Goal: Task Accomplishment & Management: Manage account settings

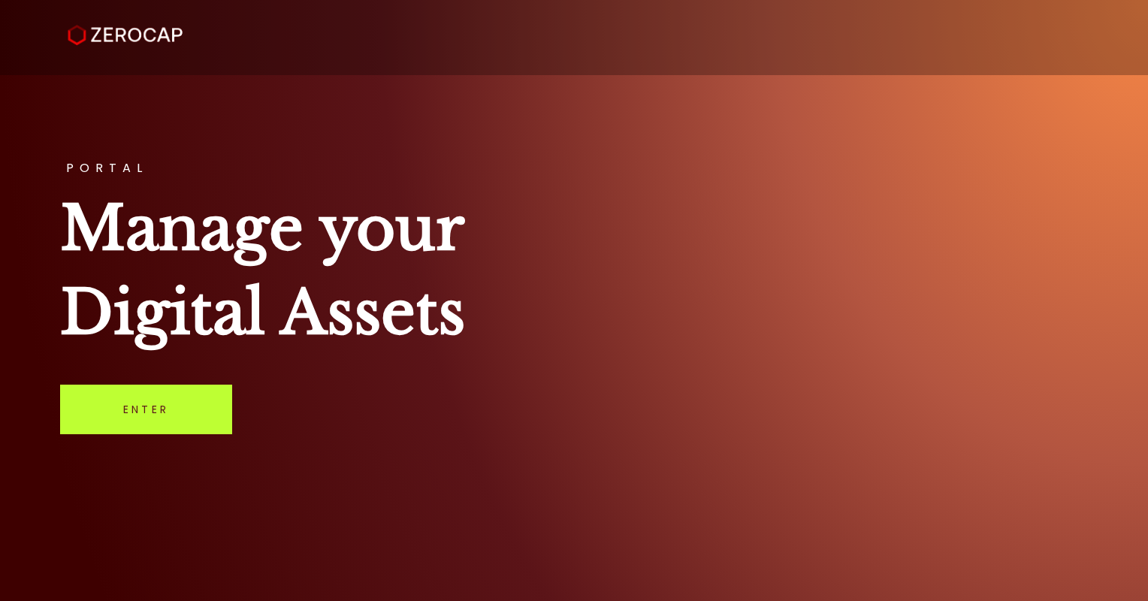
click at [179, 400] on link "Enter" at bounding box center [146, 410] width 172 height 50
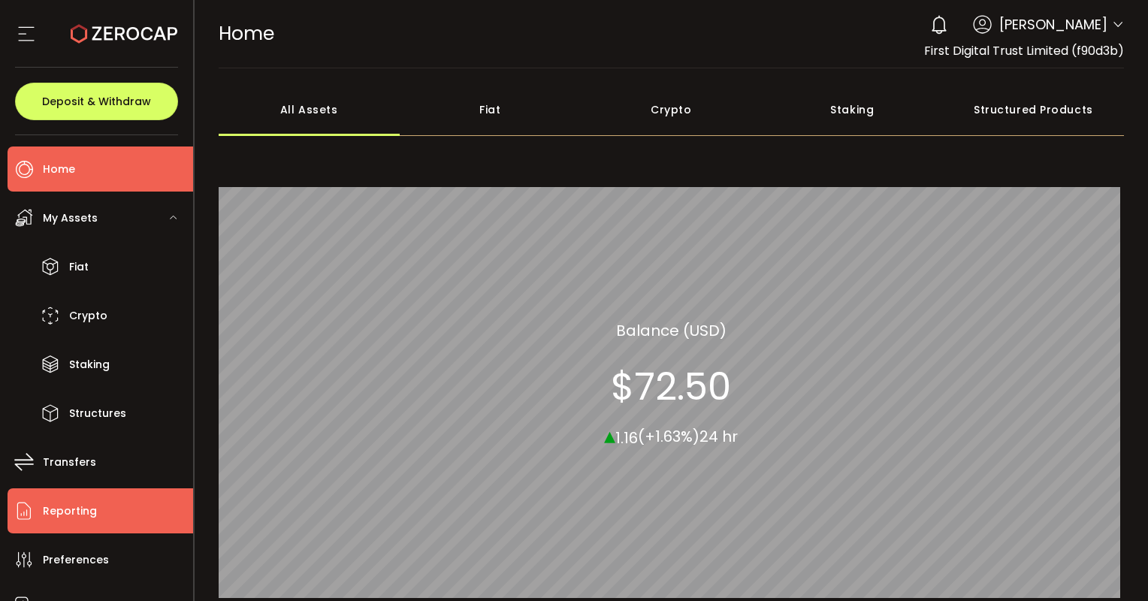
click at [50, 509] on span "Reporting" at bounding box center [70, 511] width 54 height 22
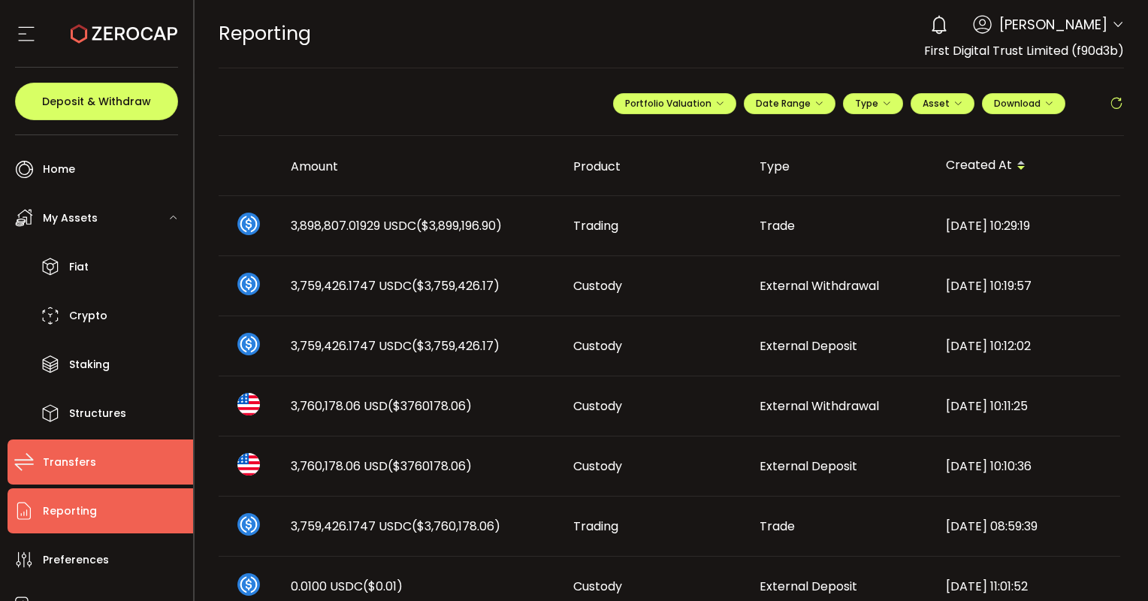
click at [68, 448] on li "Transfers" at bounding box center [101, 462] width 186 height 45
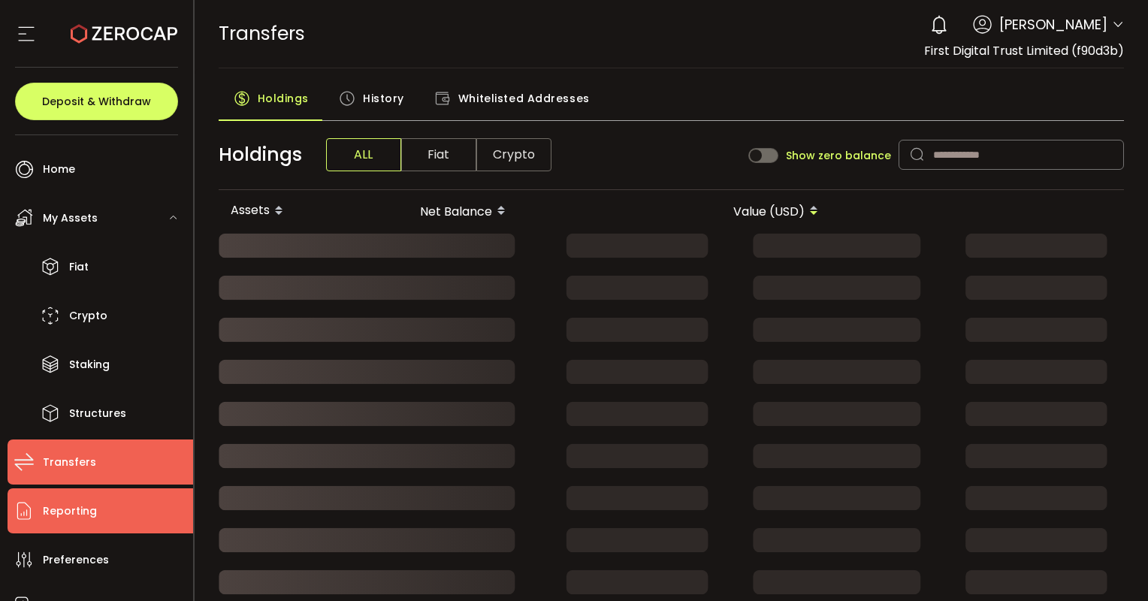
click at [72, 502] on span "Reporting" at bounding box center [70, 511] width 54 height 22
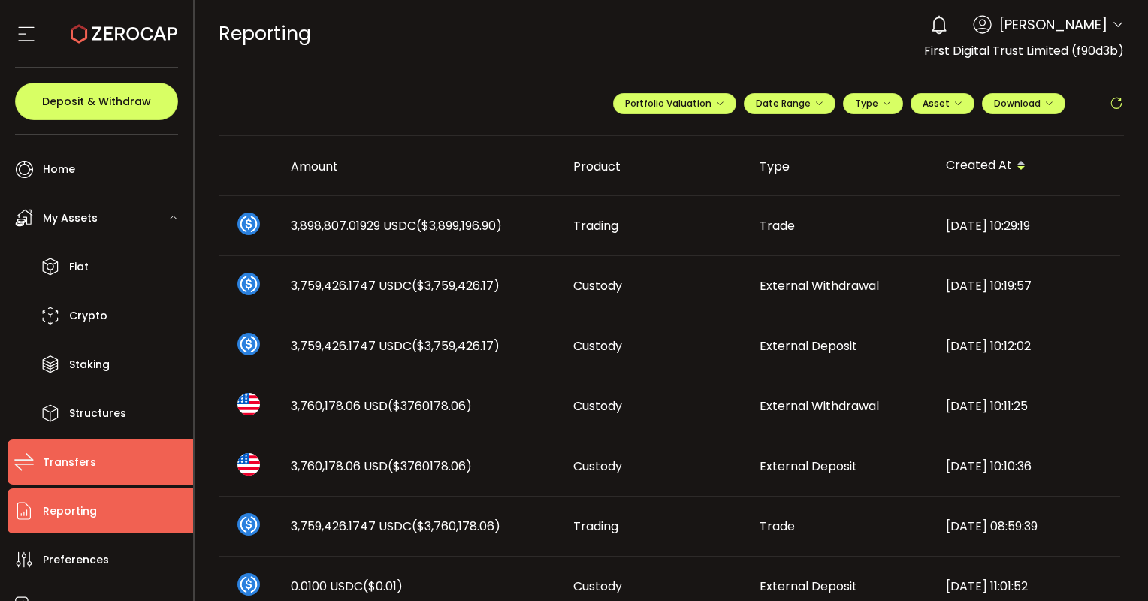
click at [105, 457] on li "Transfers" at bounding box center [101, 462] width 186 height 45
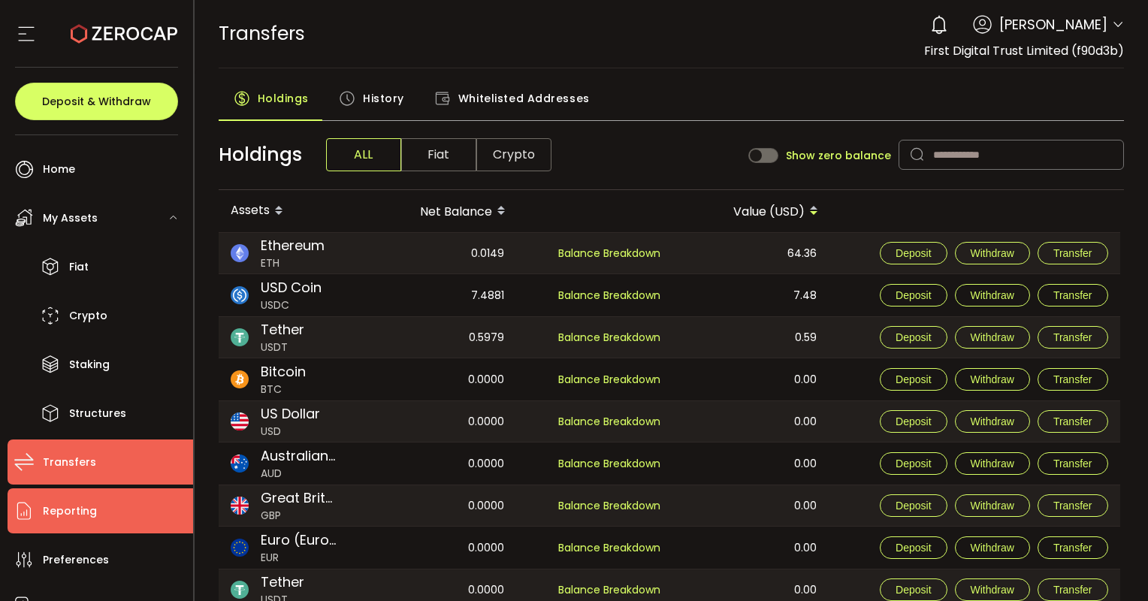
click at [102, 526] on li "Reporting" at bounding box center [101, 510] width 186 height 45
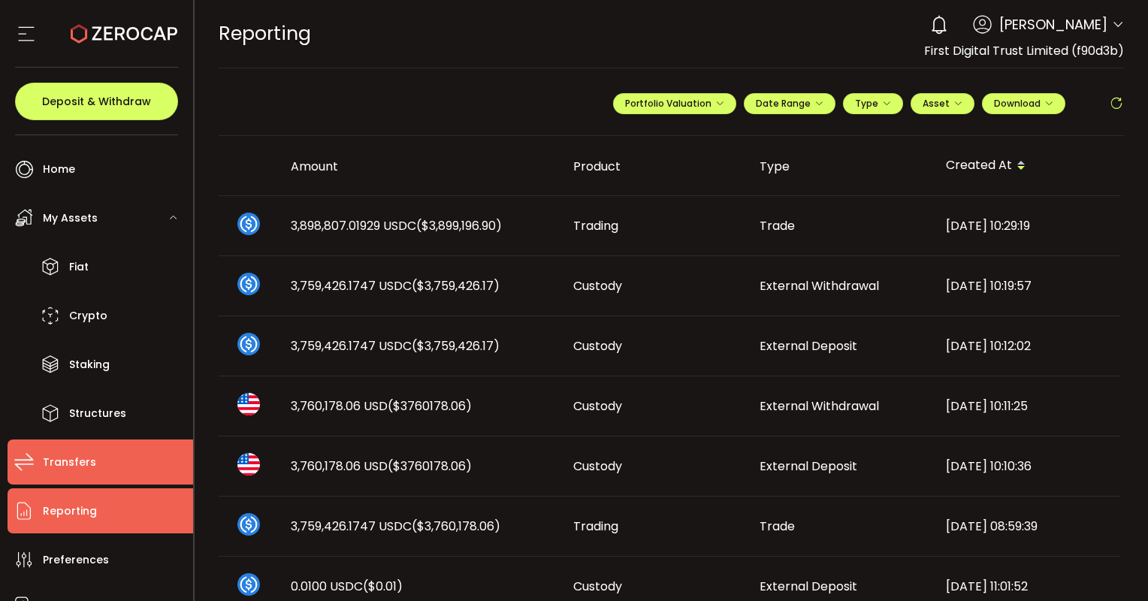
click at [81, 458] on span "Transfers" at bounding box center [69, 463] width 53 height 22
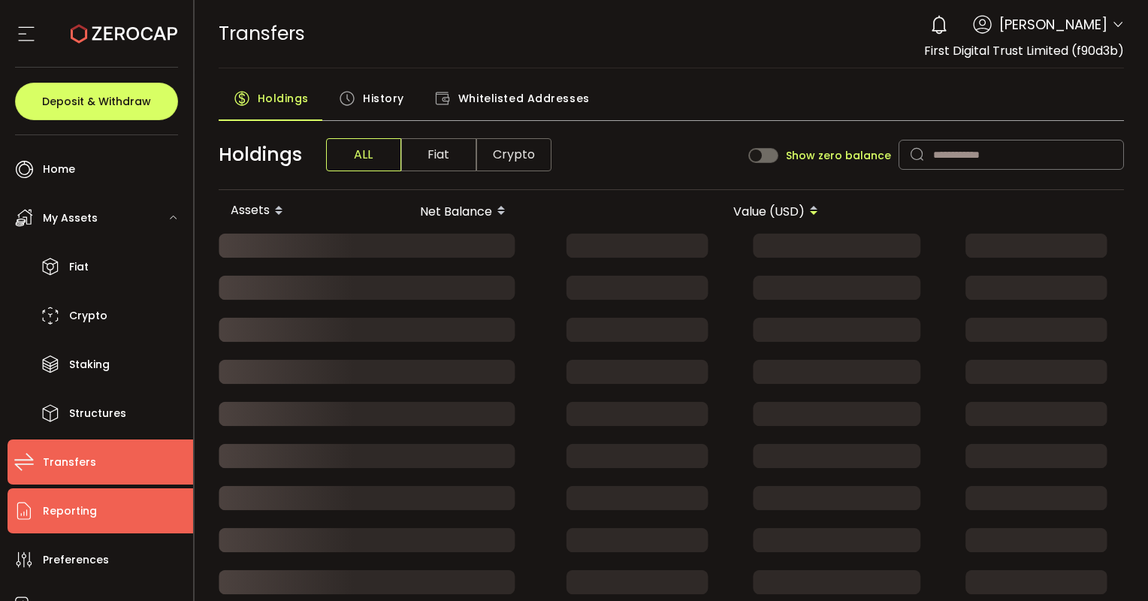
click at [96, 515] on li "Reporting" at bounding box center [101, 510] width 186 height 45
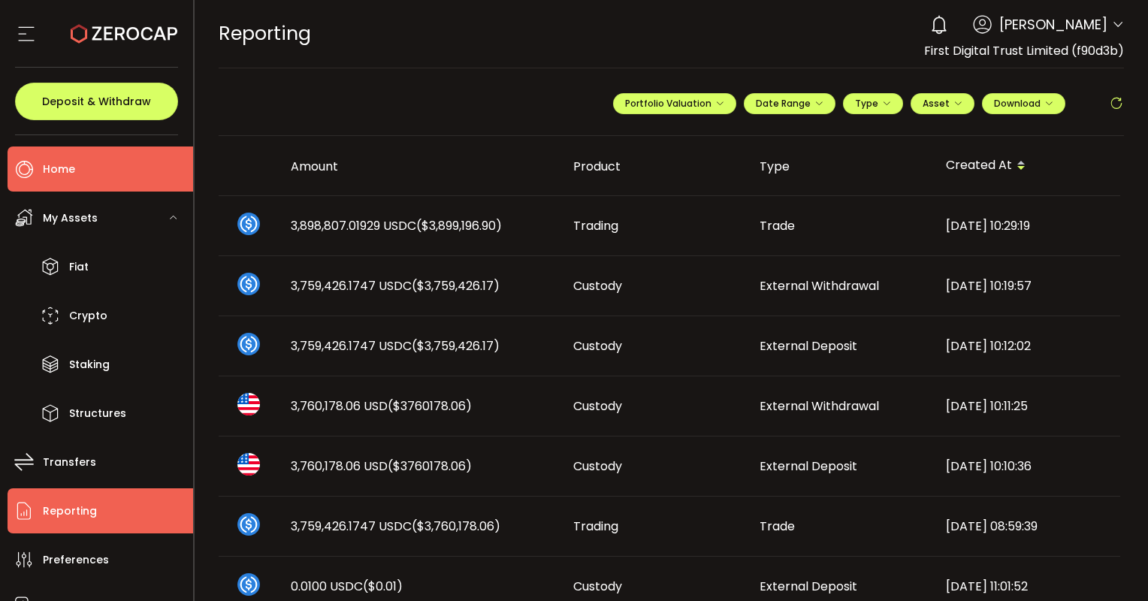
click at [94, 159] on li "Home" at bounding box center [101, 169] width 186 height 45
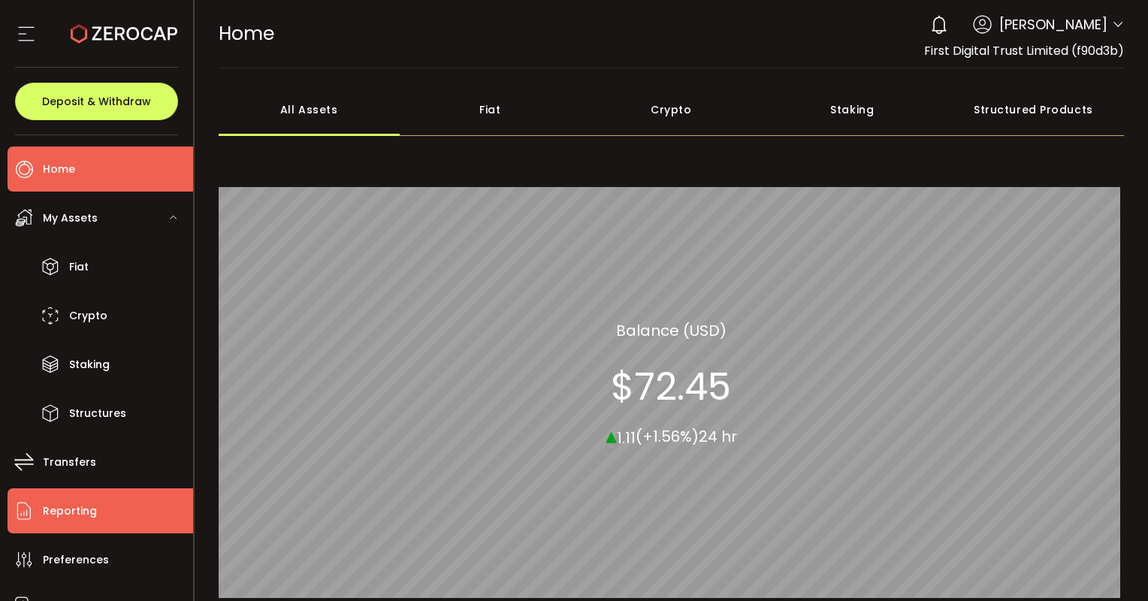
click at [61, 518] on span "Reporting" at bounding box center [70, 511] width 54 height 22
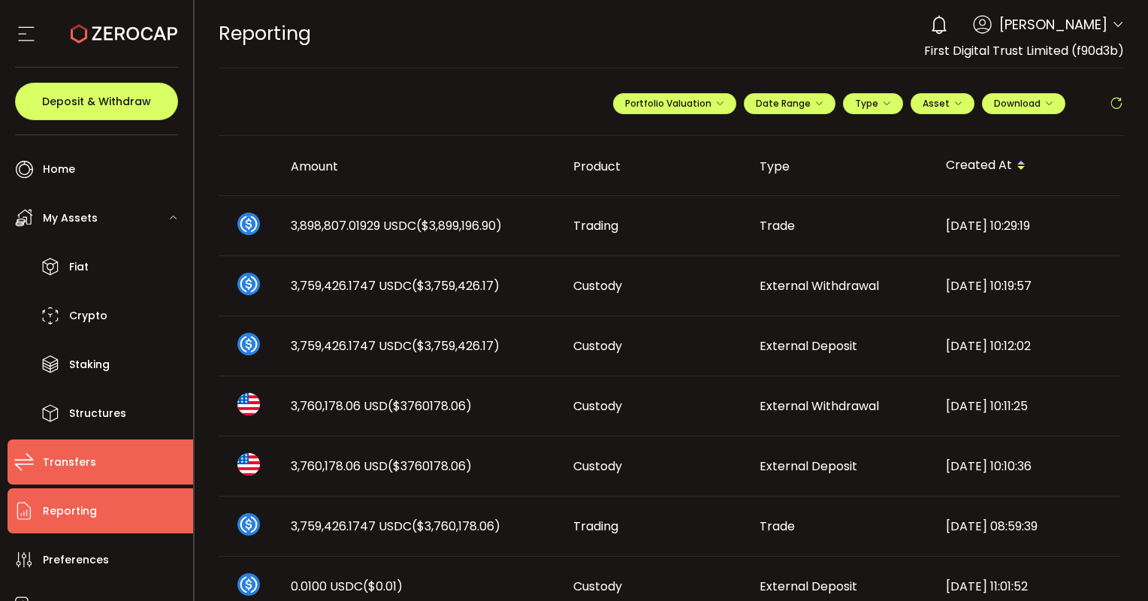
click at [85, 466] on span "Transfers" at bounding box center [69, 463] width 53 height 22
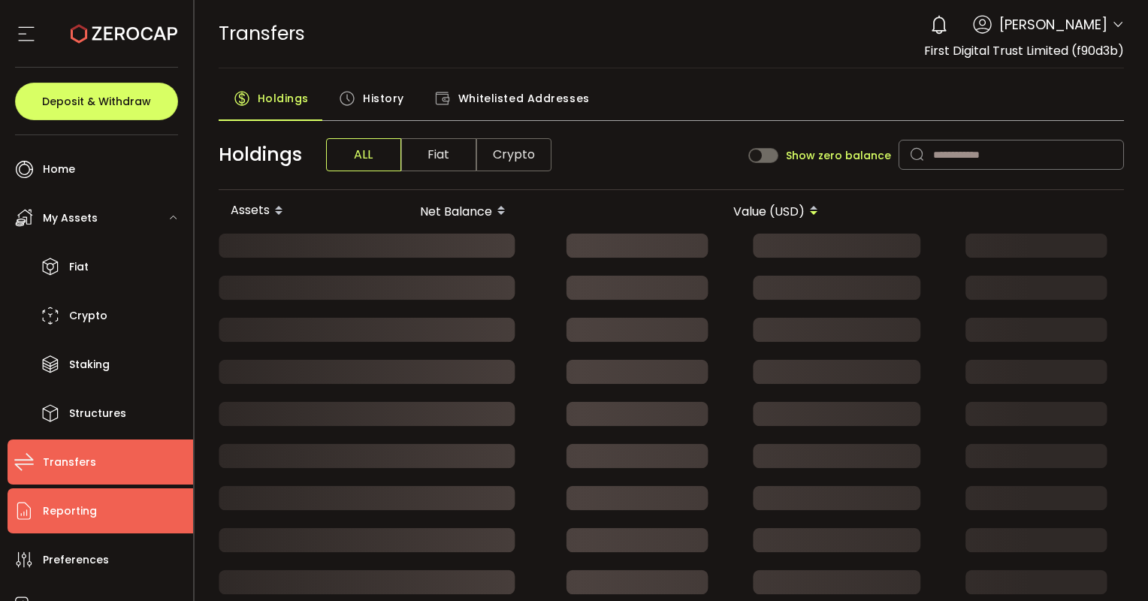
click at [85, 512] on span "Reporting" at bounding box center [70, 511] width 54 height 22
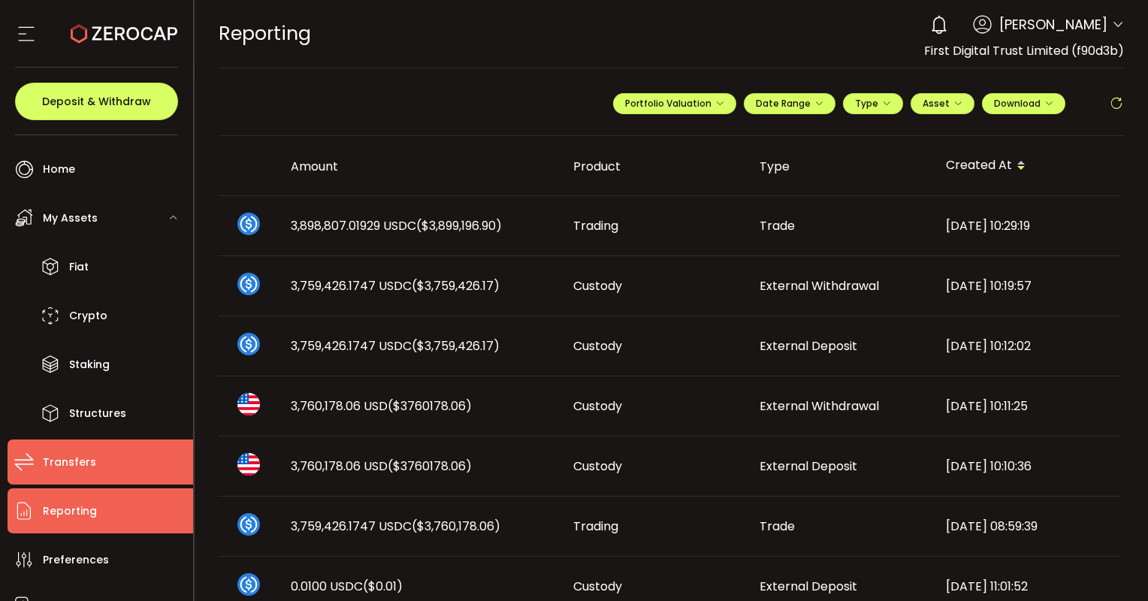
click at [54, 472] on span "Transfers" at bounding box center [69, 463] width 53 height 22
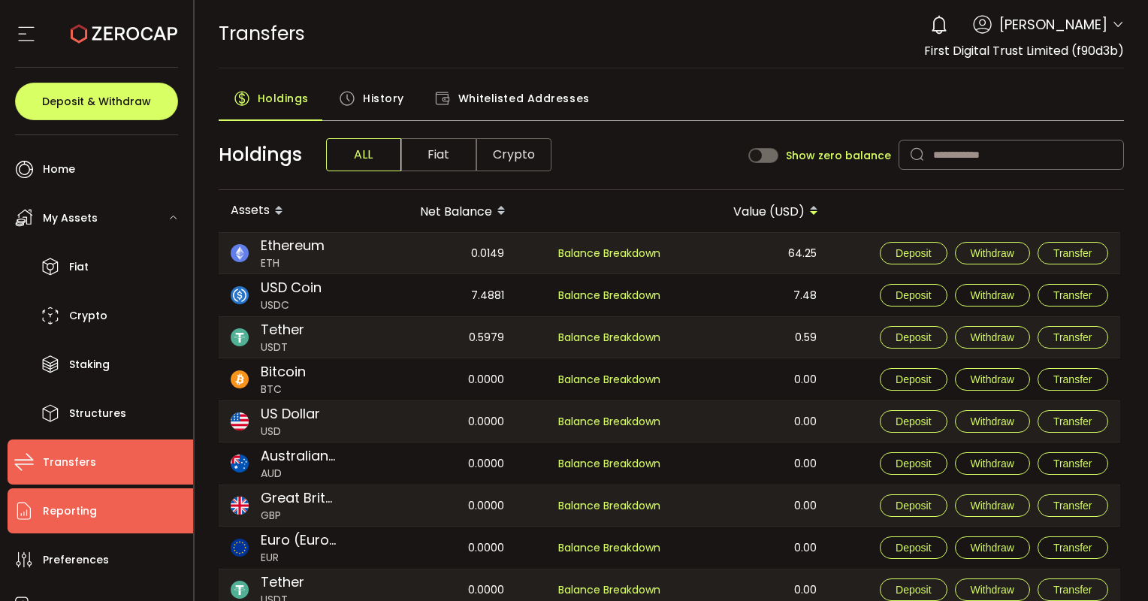
click at [64, 510] on span "Reporting" at bounding box center [70, 511] width 54 height 22
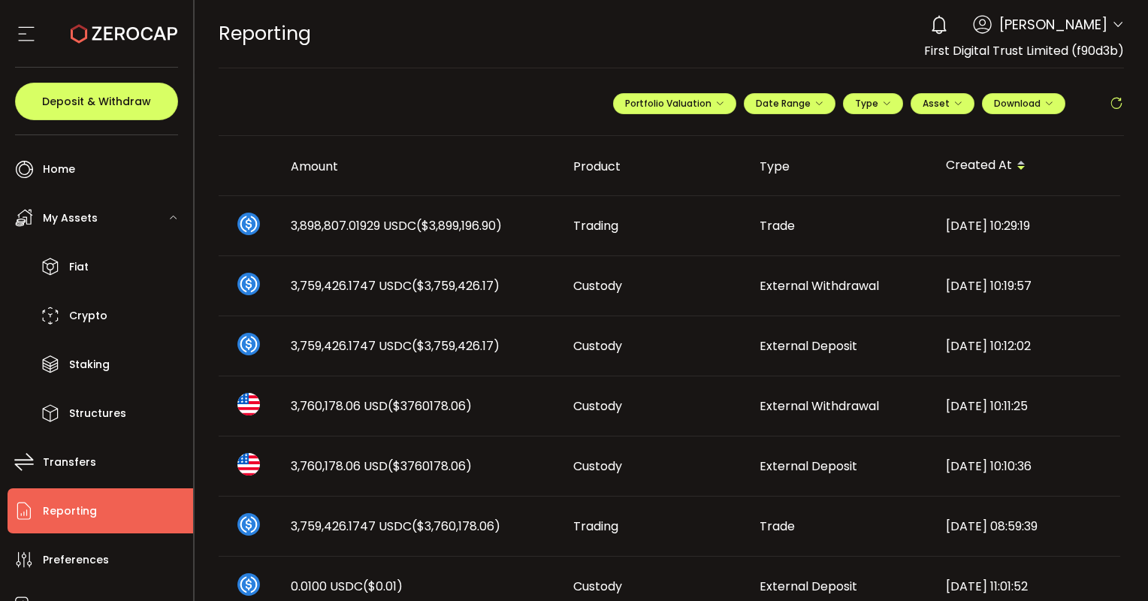
click at [64, 510] on span "Reporting" at bounding box center [70, 511] width 54 height 22
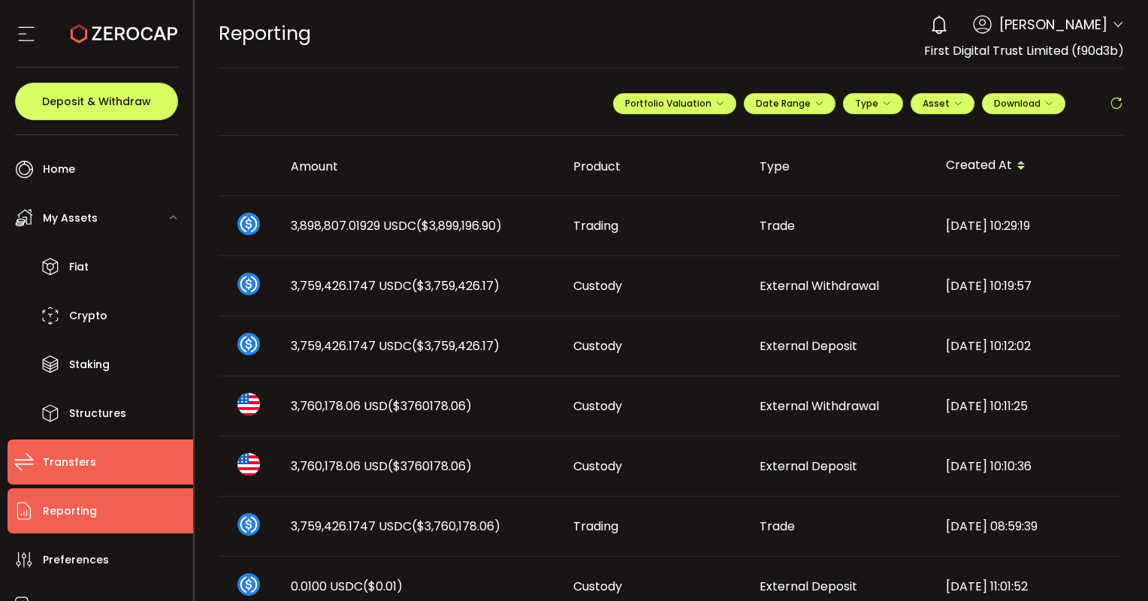
click at [37, 473] on li "Transfers" at bounding box center [101, 462] width 186 height 45
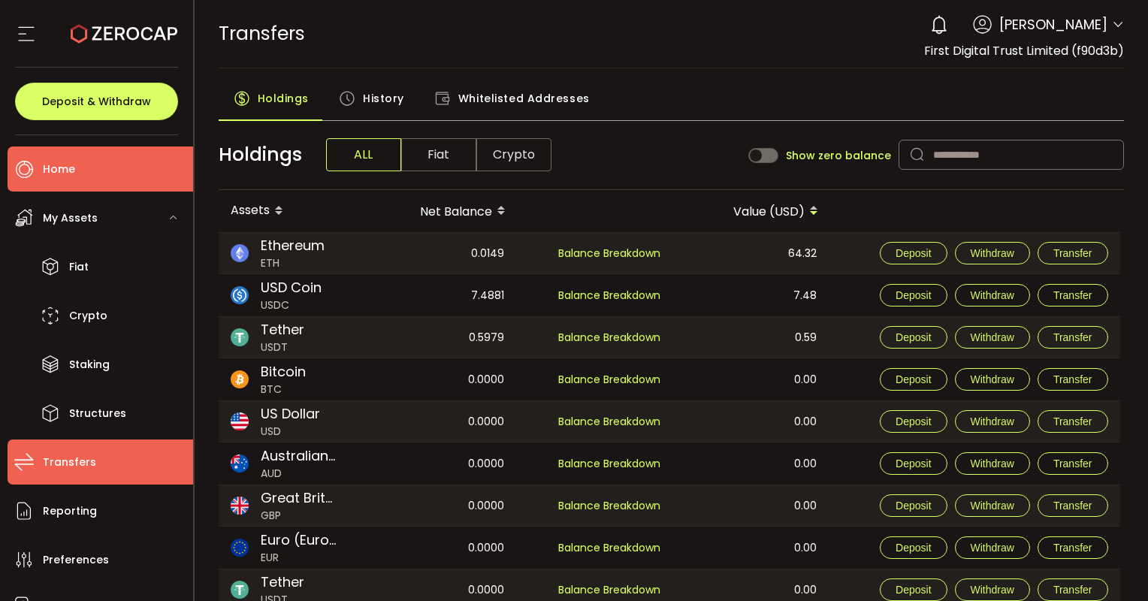
click at [39, 159] on li "Home" at bounding box center [101, 169] width 186 height 45
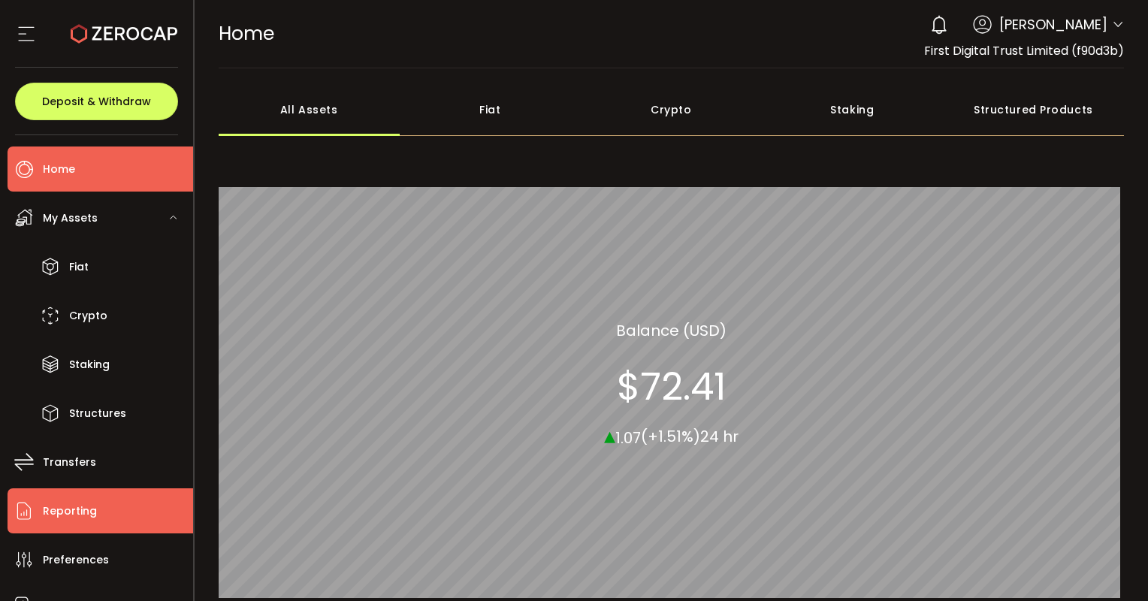
click at [84, 493] on li "Reporting" at bounding box center [101, 510] width 186 height 45
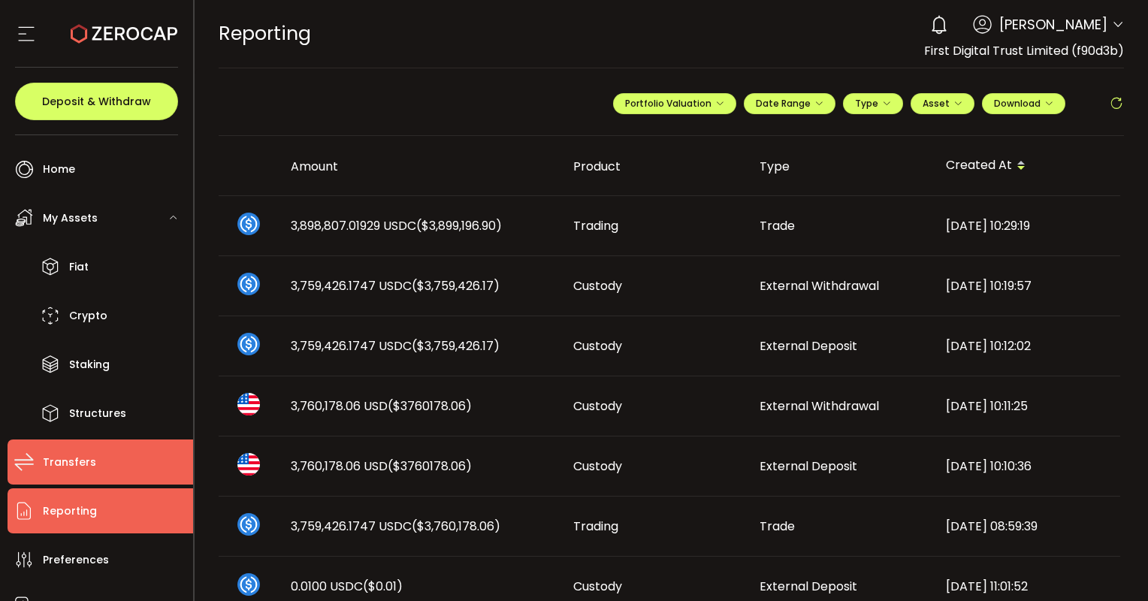
click at [69, 460] on span "Transfers" at bounding box center [69, 463] width 53 height 22
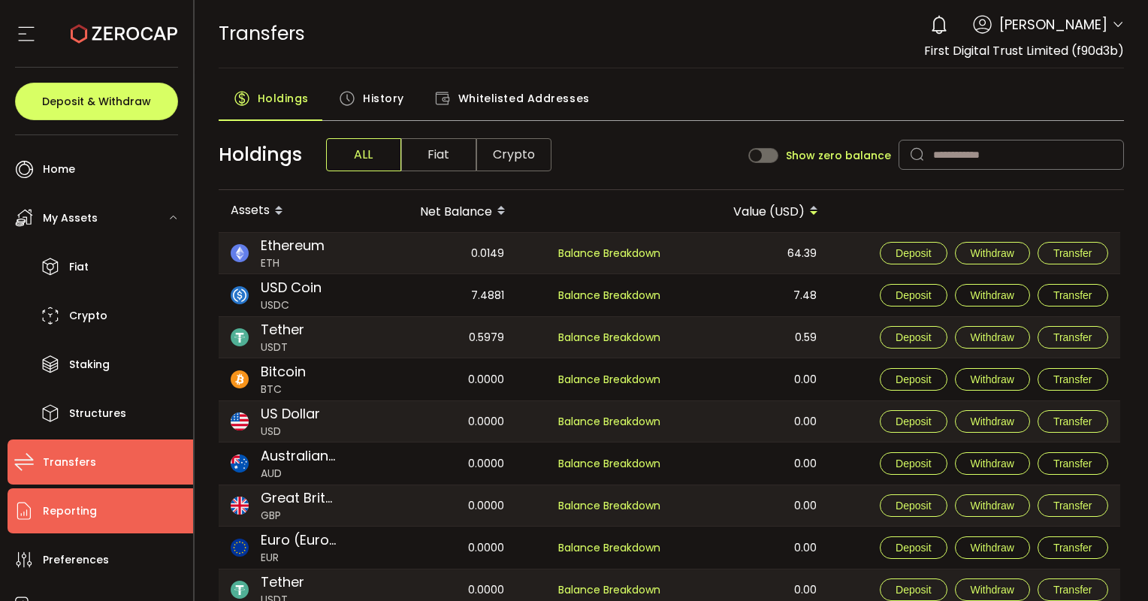
click at [65, 510] on span "Reporting" at bounding box center [70, 511] width 54 height 22
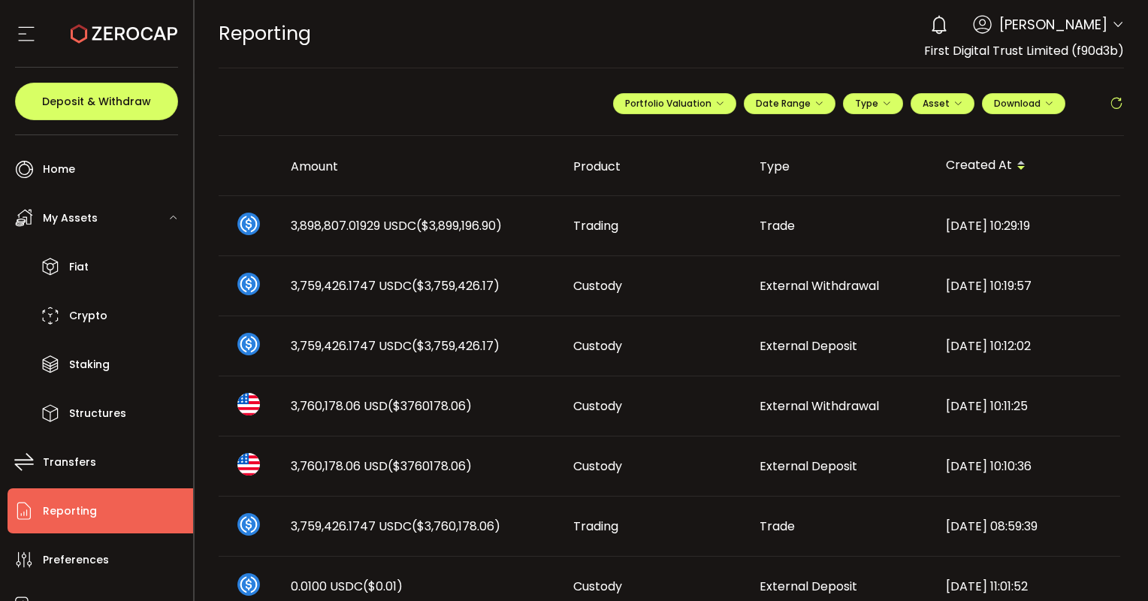
click at [1115, 25] on icon at bounding box center [1118, 25] width 12 height 12
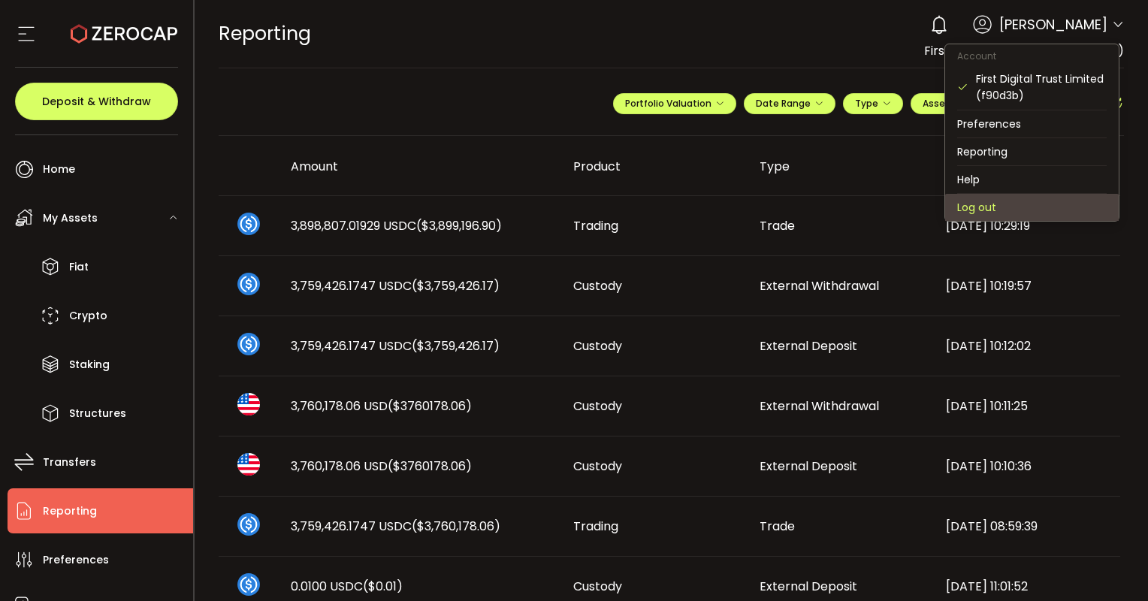
click at [992, 207] on li "Log out" at bounding box center [1032, 207] width 174 height 27
